Goal: Navigation & Orientation: Find specific page/section

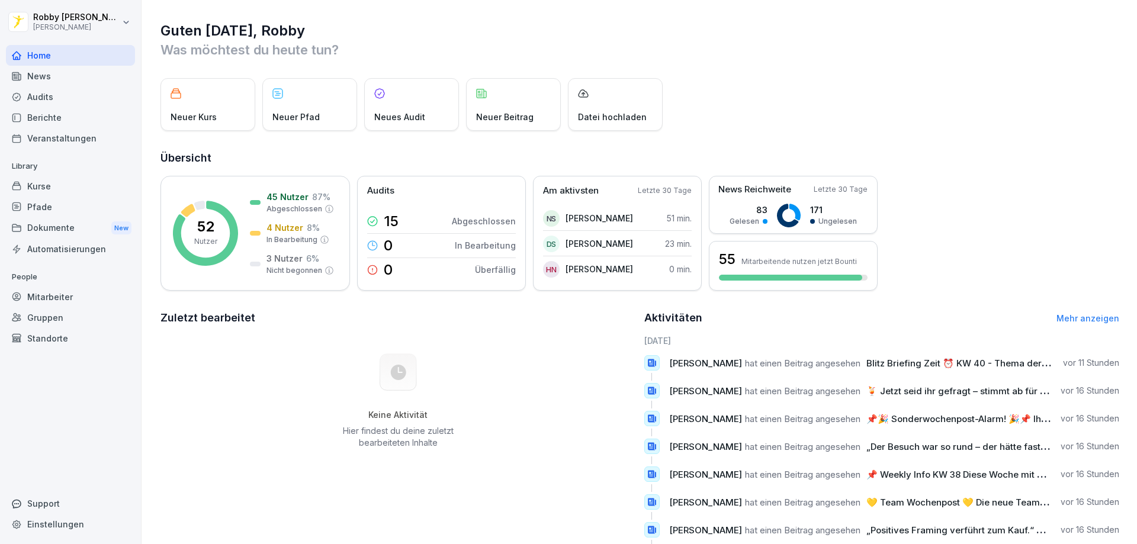
click at [85, 71] on div "News" at bounding box center [70, 76] width 129 height 21
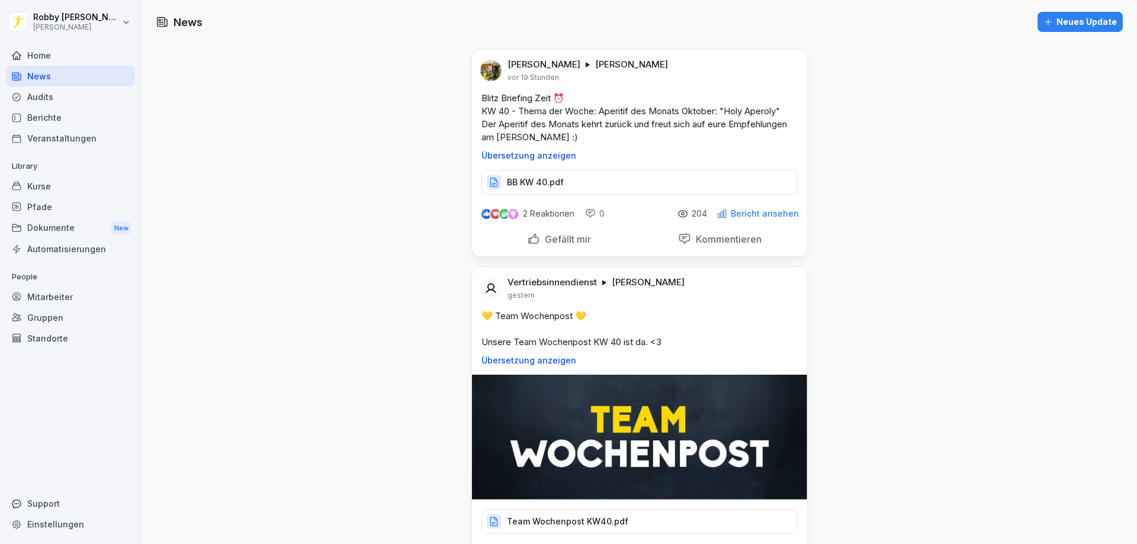
click at [69, 60] on div "Home" at bounding box center [70, 55] width 129 height 21
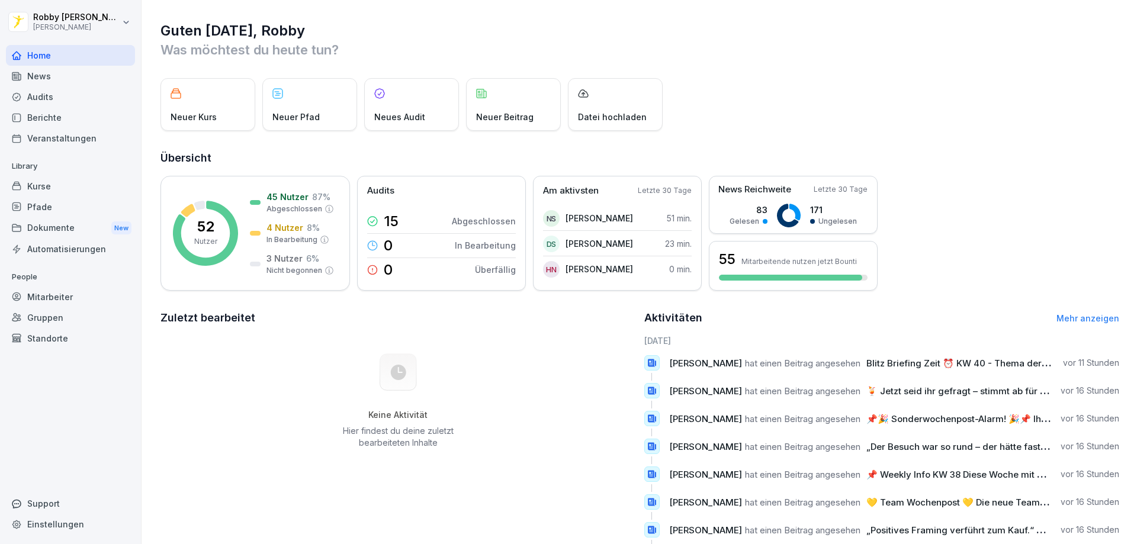
click at [57, 229] on div "Dokumente New" at bounding box center [70, 228] width 129 height 22
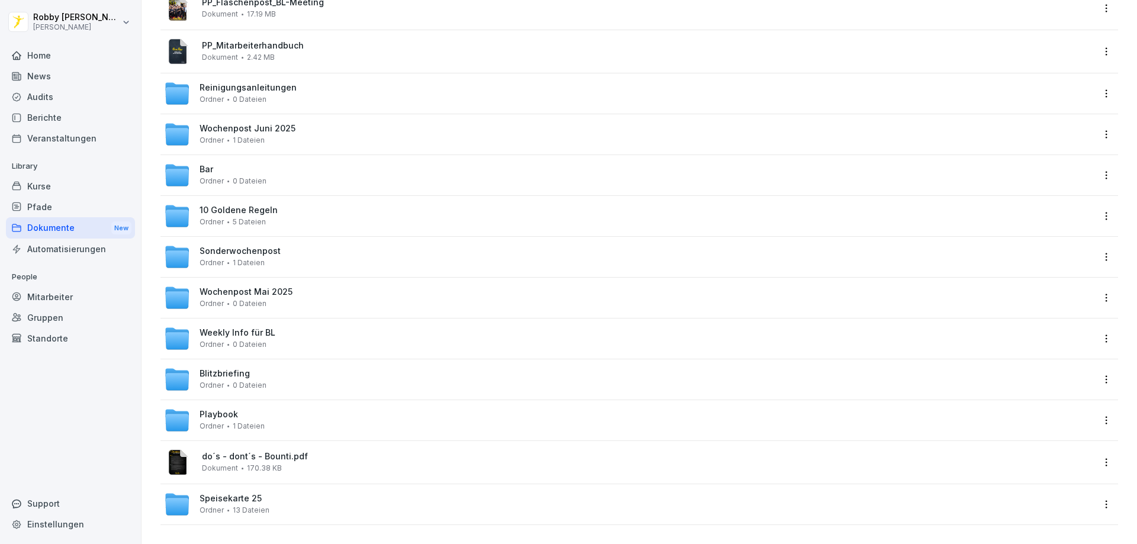
scroll to position [246, 0]
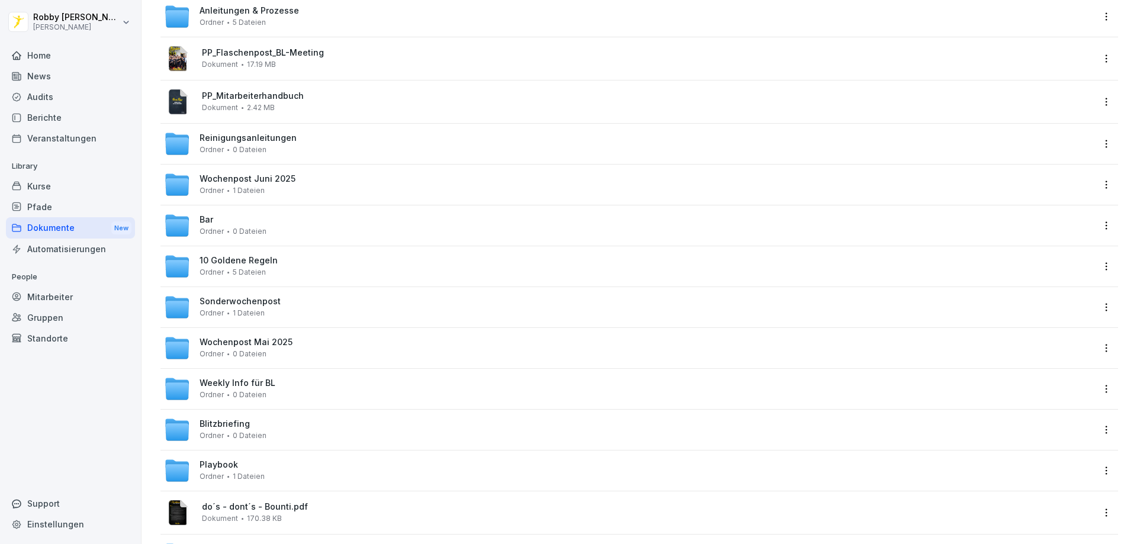
click at [262, 297] on span "Sonderwochenpost" at bounding box center [239, 302] width 81 height 10
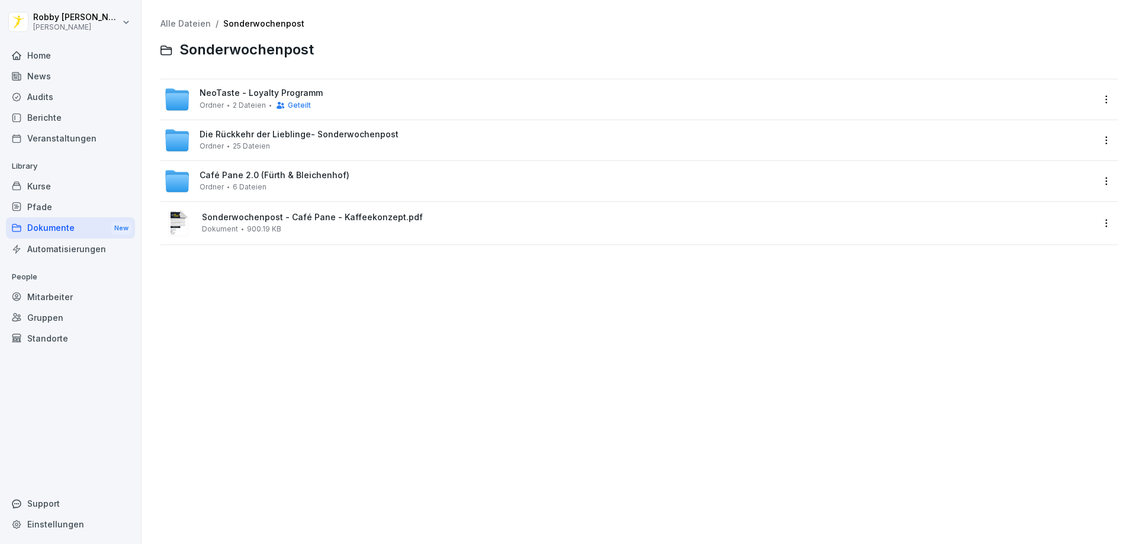
click at [292, 133] on span "Die Rückkehr der Lieblinge- Sonderwochenpost" at bounding box center [298, 135] width 199 height 10
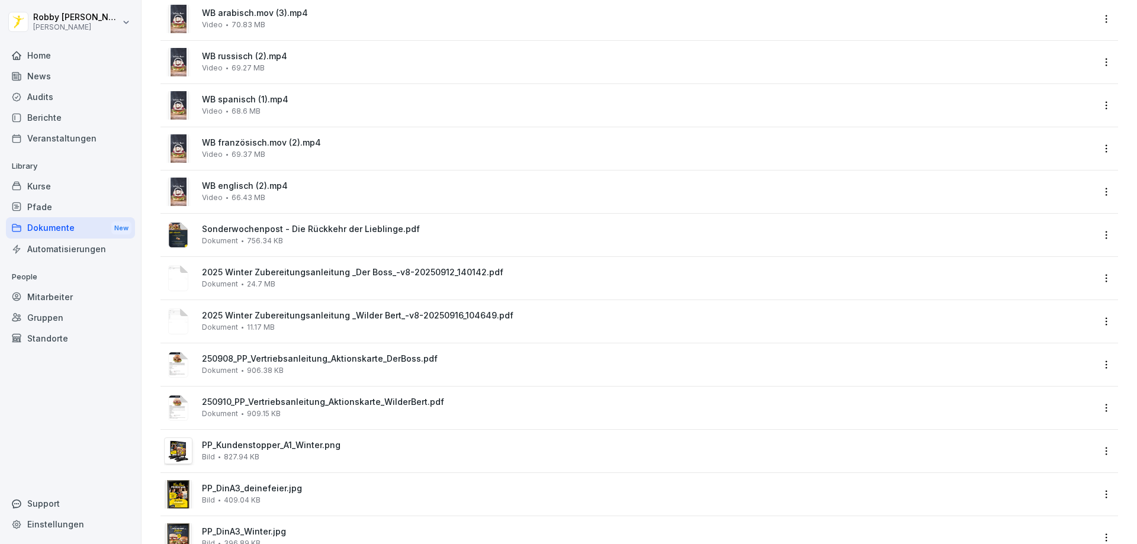
scroll to position [414, 0]
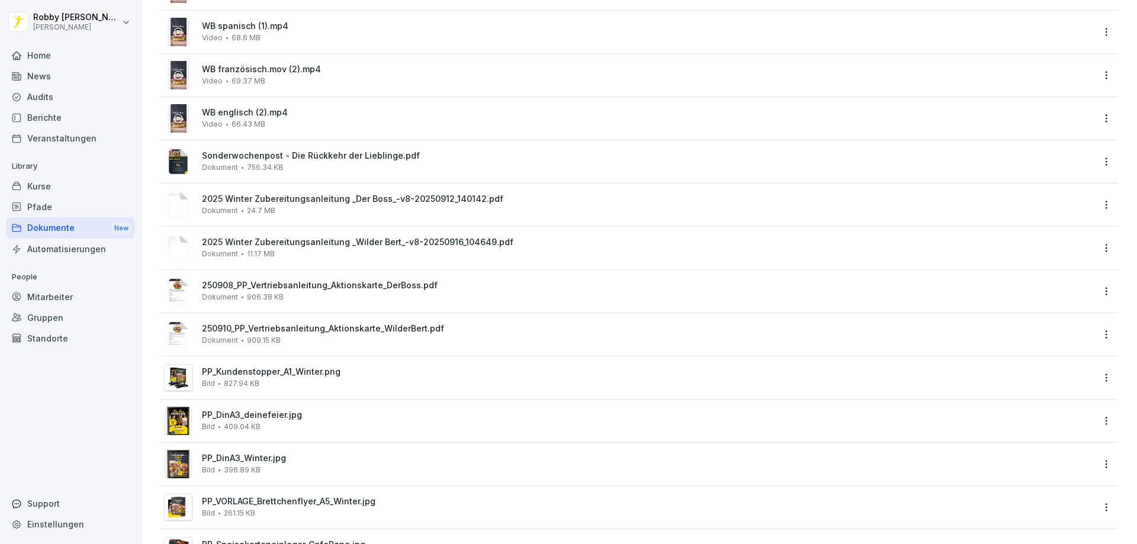
click at [395, 168] on div "Sonderwochenpost - Die Rückkehr der Lieblinge.pdf Dokument 756.34 KB" at bounding box center [647, 161] width 891 height 21
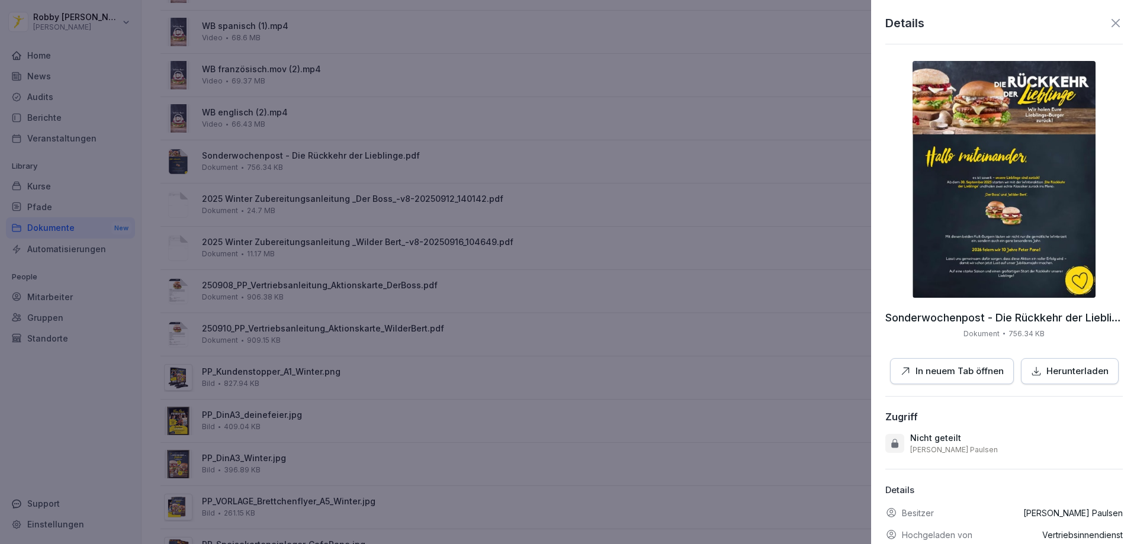
click at [960, 371] on p "In neuem Tab öffnen" at bounding box center [959, 372] width 88 height 14
click at [558, 256] on div at bounding box center [568, 272] width 1137 height 544
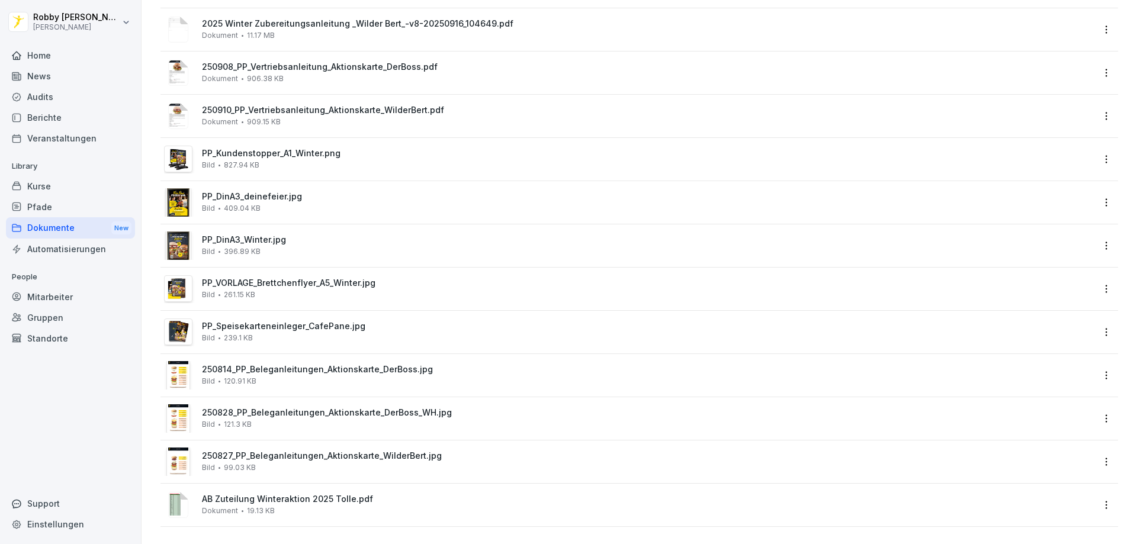
scroll to position [643, 0]
click at [284, 456] on div "250827_PP_Beleganleitungen_Aktionskarte_WilderBert.jpg Bild 99.03 KB" at bounding box center [647, 459] width 891 height 21
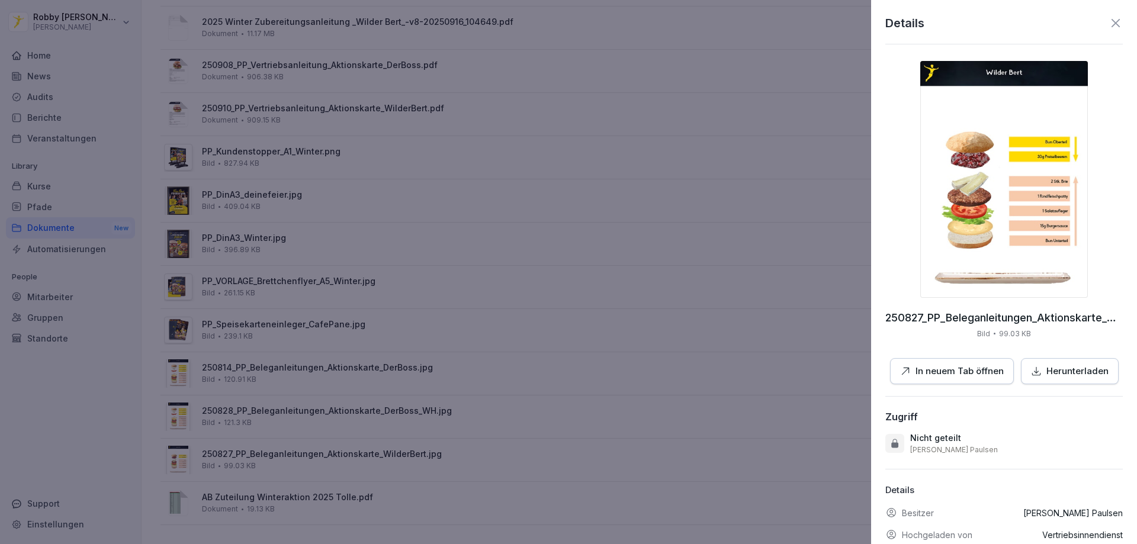
click at [1024, 217] on img at bounding box center [1004, 179] width 168 height 237
click at [287, 342] on div at bounding box center [568, 272] width 1137 height 544
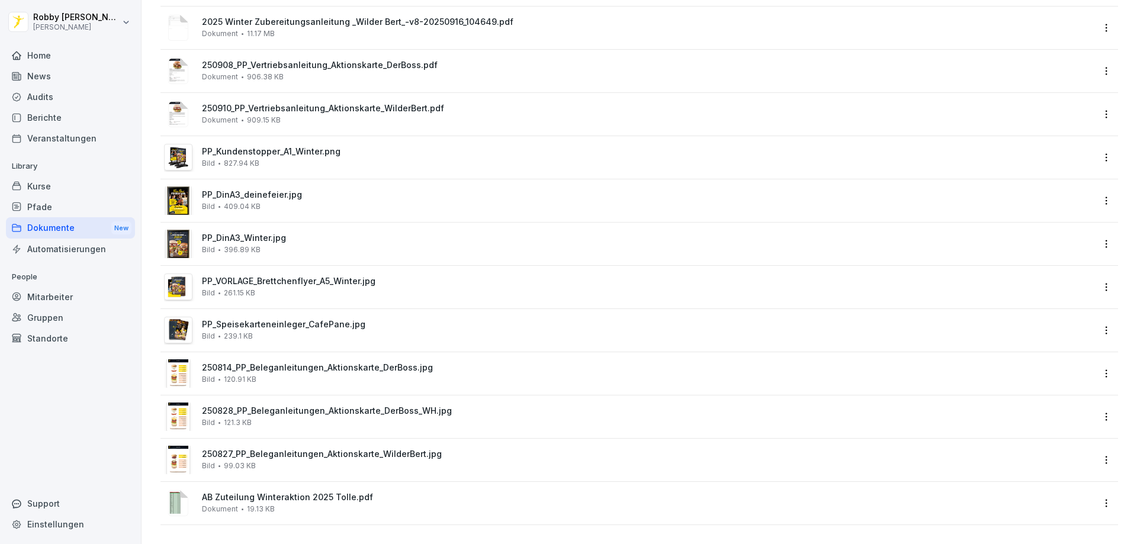
click at [309, 368] on div "250814_PP_Beleganleitungen_Aktionskarte_DerBoss.jpg Bild 120.91 KB" at bounding box center [647, 373] width 891 height 21
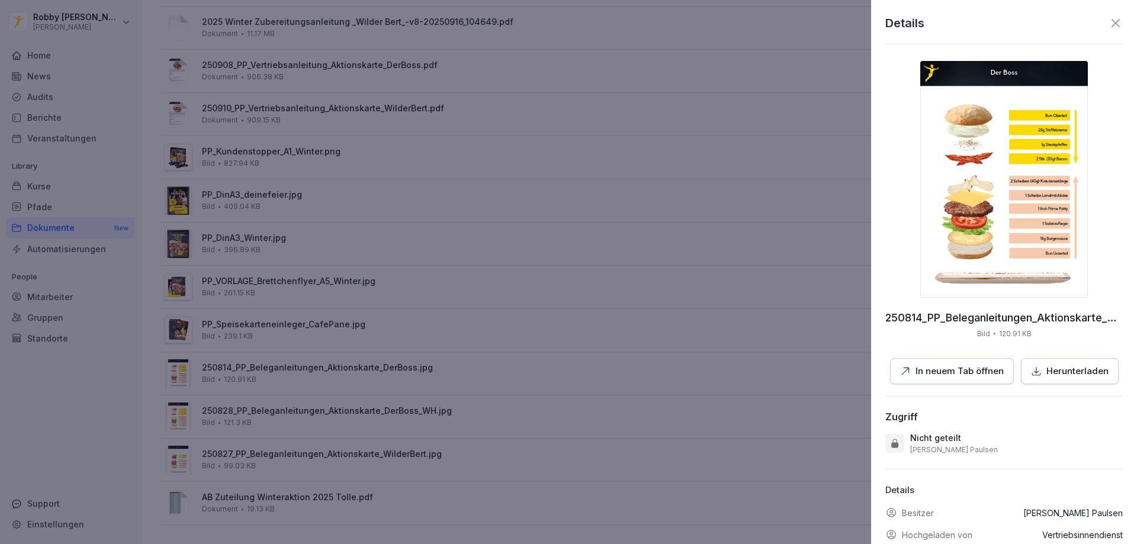
click at [963, 373] on p "In neuem Tab öffnen" at bounding box center [959, 372] width 88 height 14
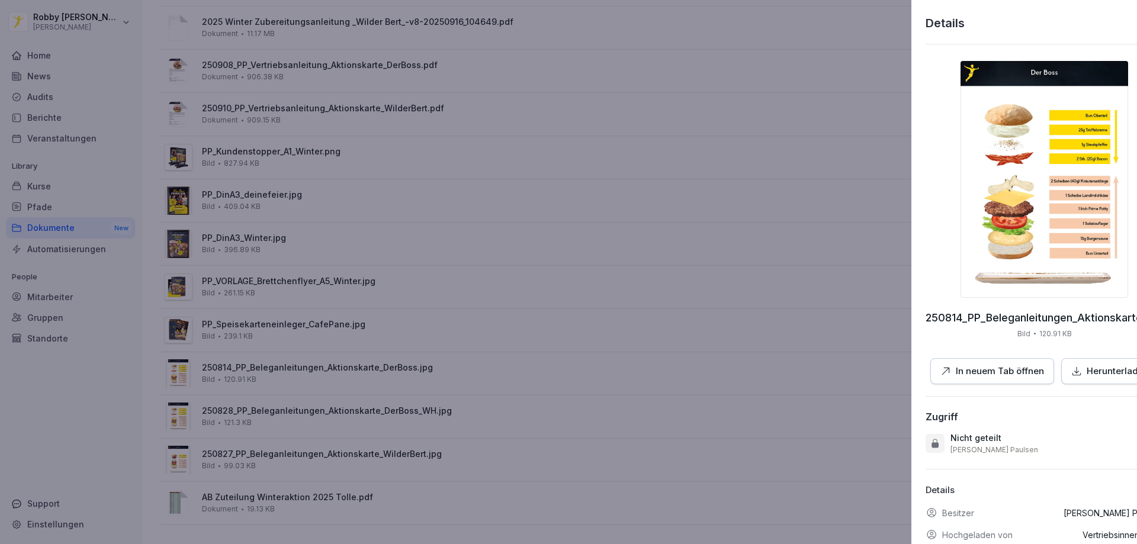
click at [536, 279] on div at bounding box center [568, 272] width 1137 height 544
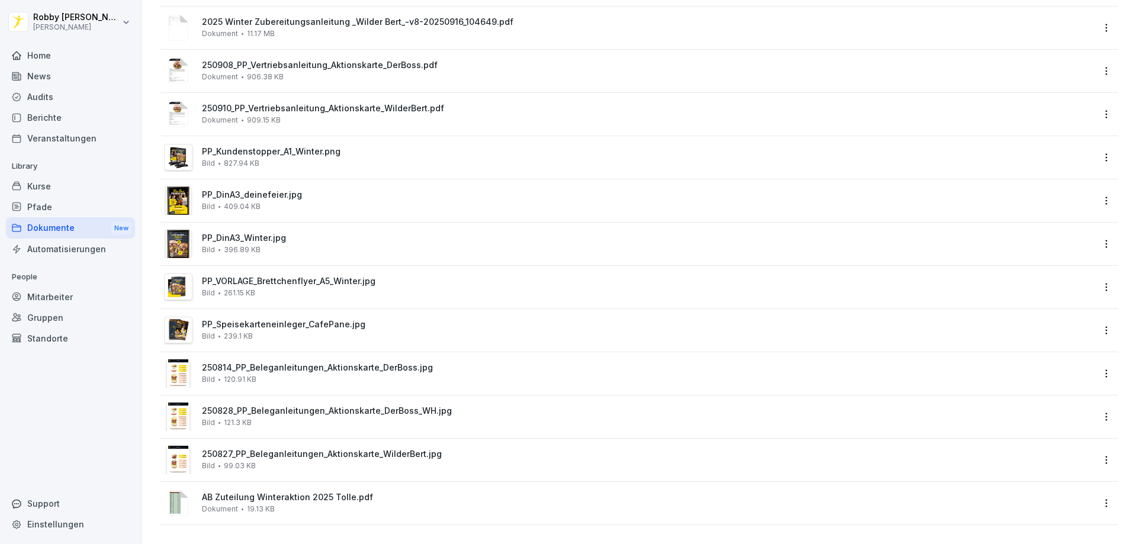
click at [64, 53] on div "Home" at bounding box center [70, 55] width 129 height 21
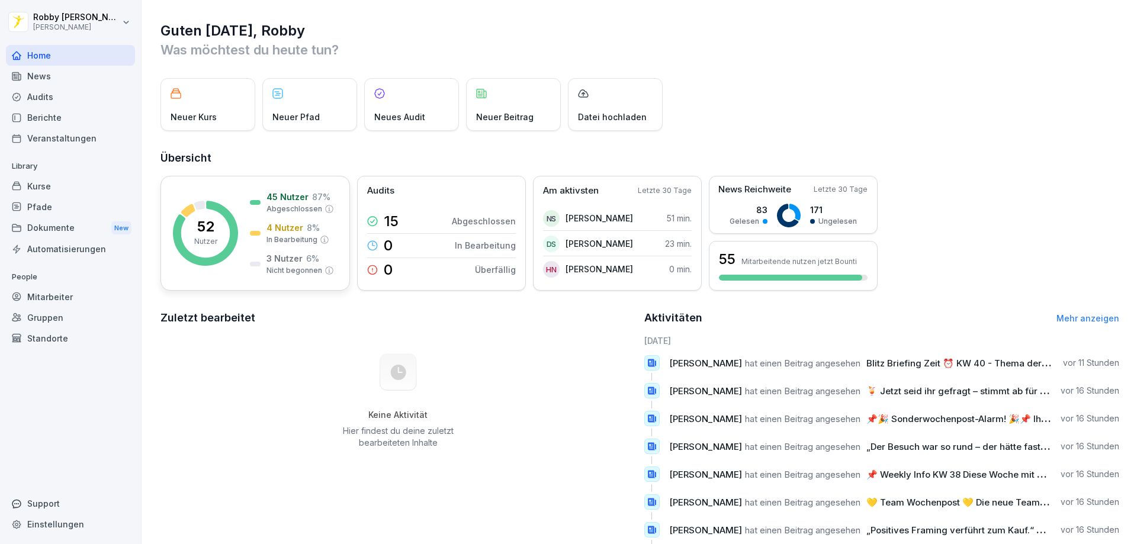
click at [294, 224] on p "4 Nutzer" at bounding box center [284, 227] width 37 height 12
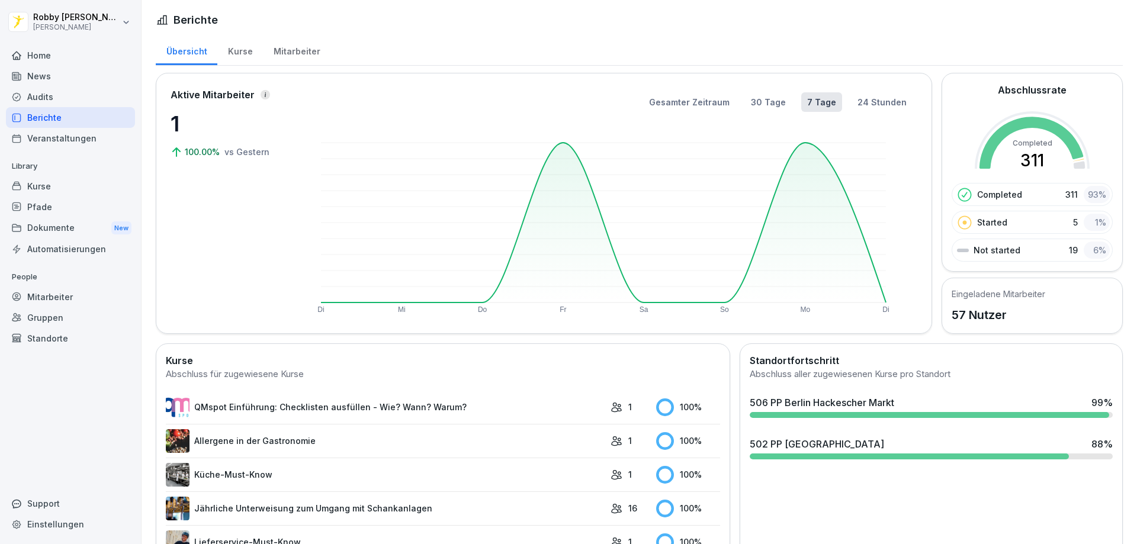
click at [814, 442] on div "502 PP [GEOGRAPHIC_DATA]" at bounding box center [816, 444] width 134 height 14
